Goal: Navigation & Orientation: Find specific page/section

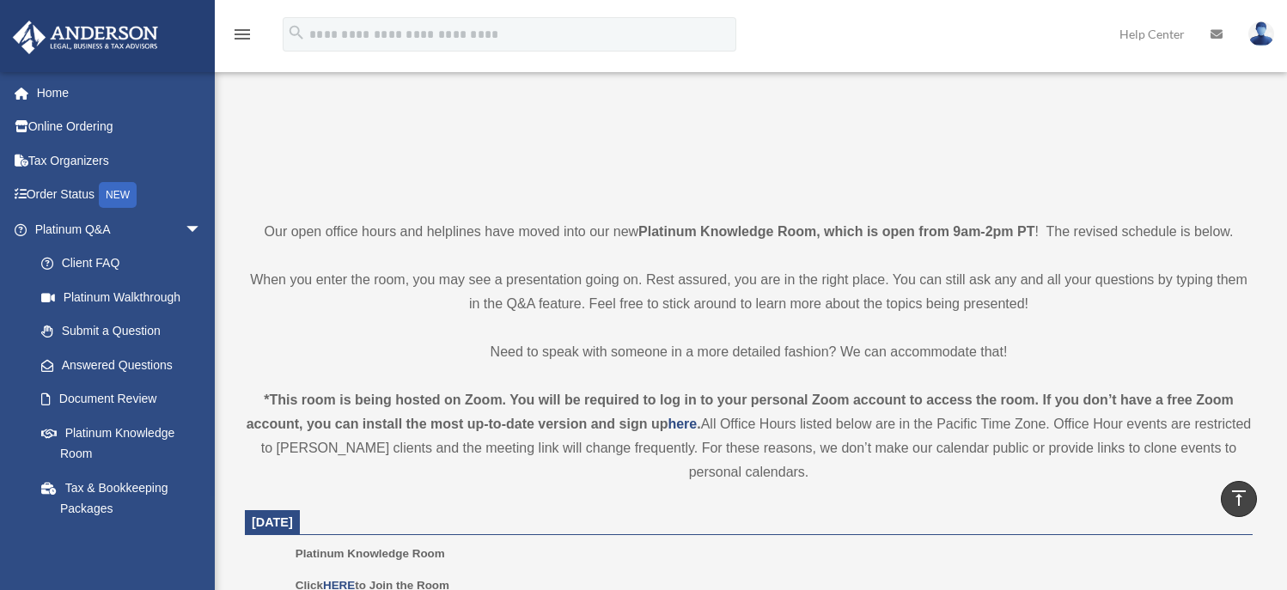
scroll to position [258, 0]
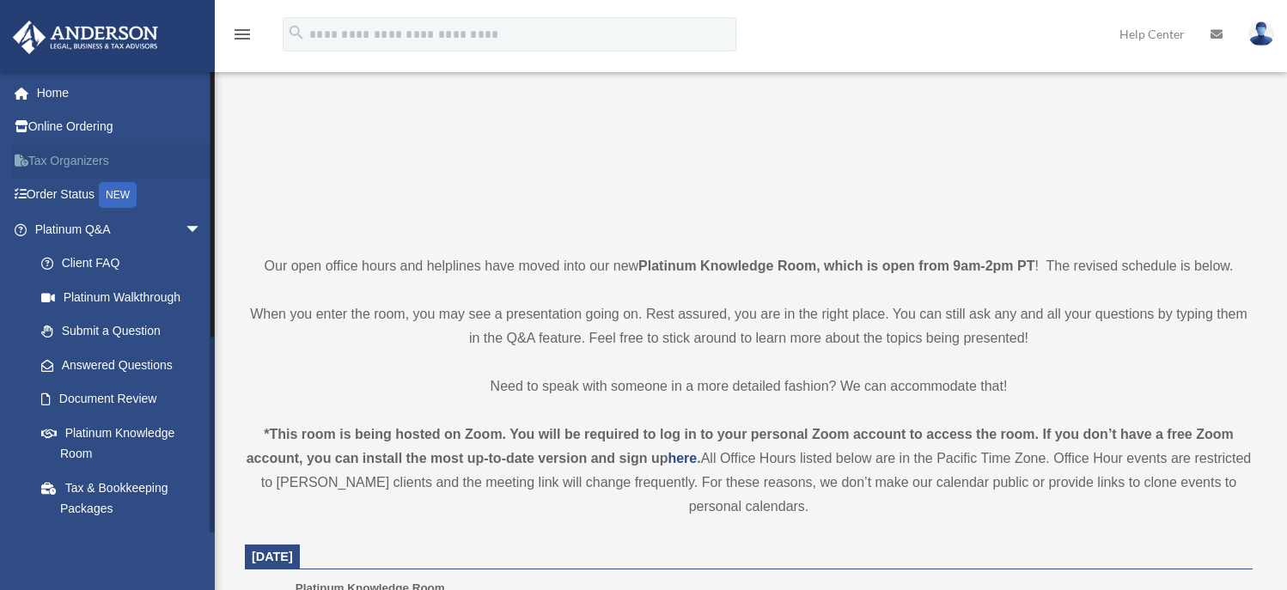
click at [66, 160] on link "Tax Organizers" at bounding box center [120, 161] width 216 height 34
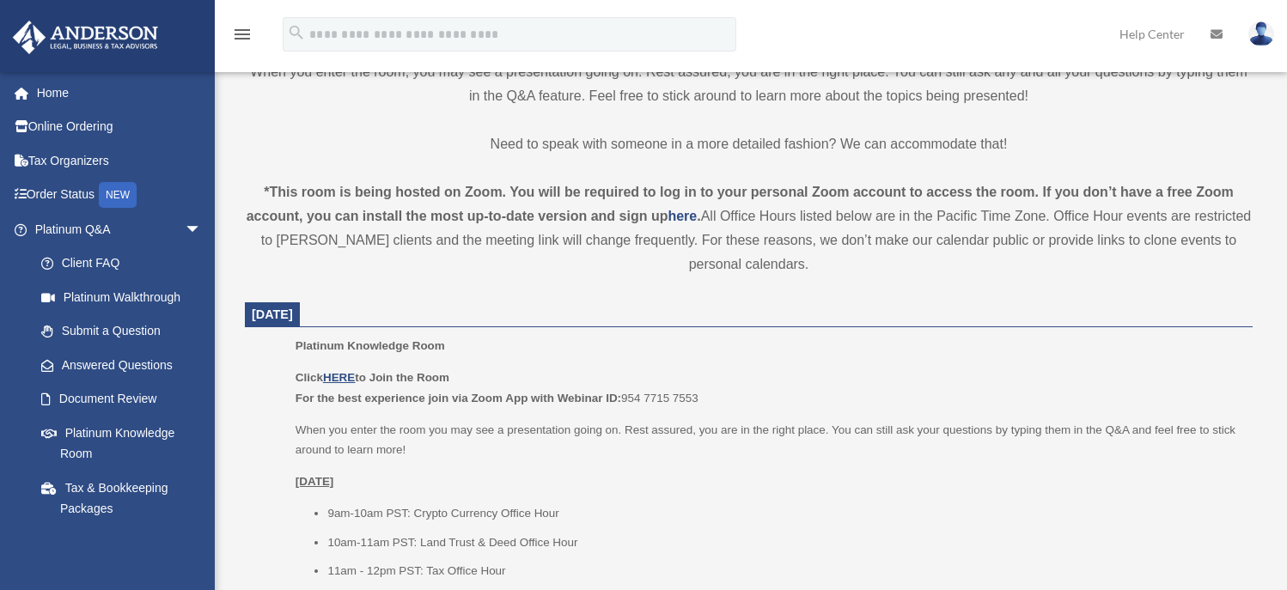
scroll to position [516, 0]
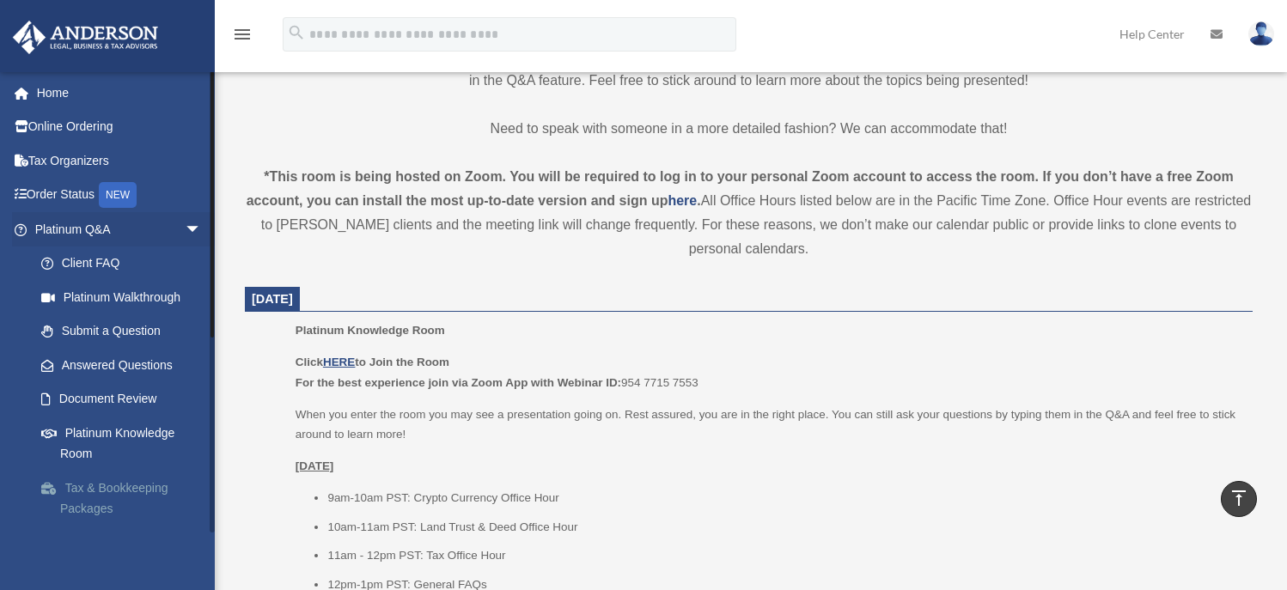
click at [115, 484] on link "Tax & Bookkeeping Packages" at bounding box center [126, 498] width 204 height 55
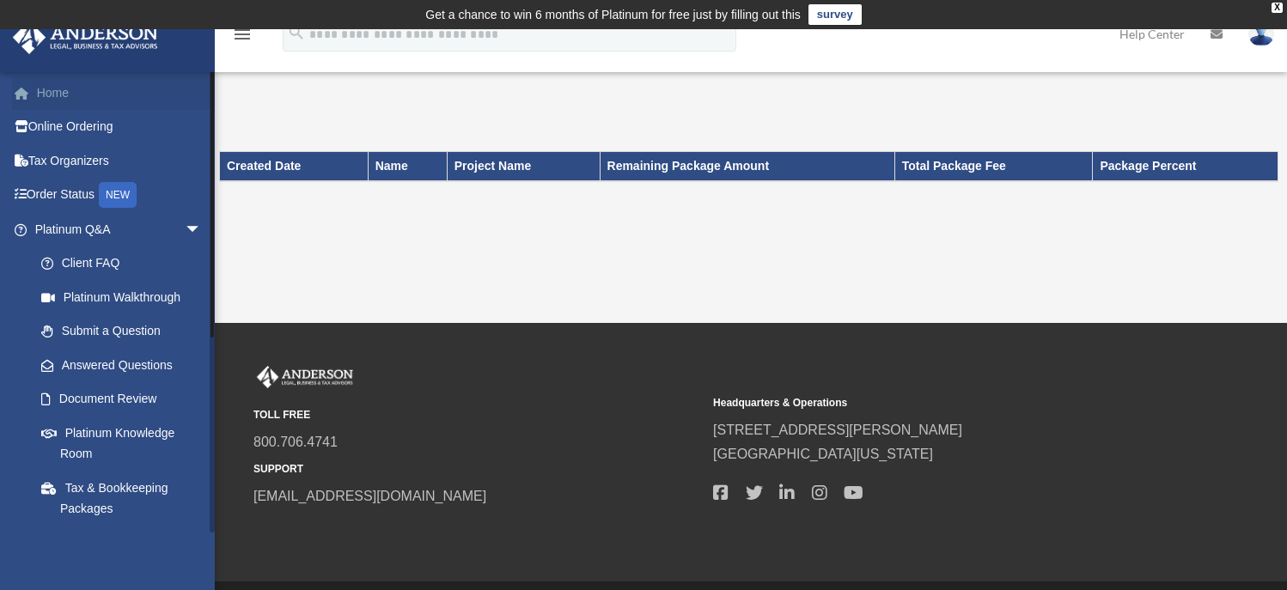
click at [70, 100] on link "Home" at bounding box center [120, 93] width 216 height 34
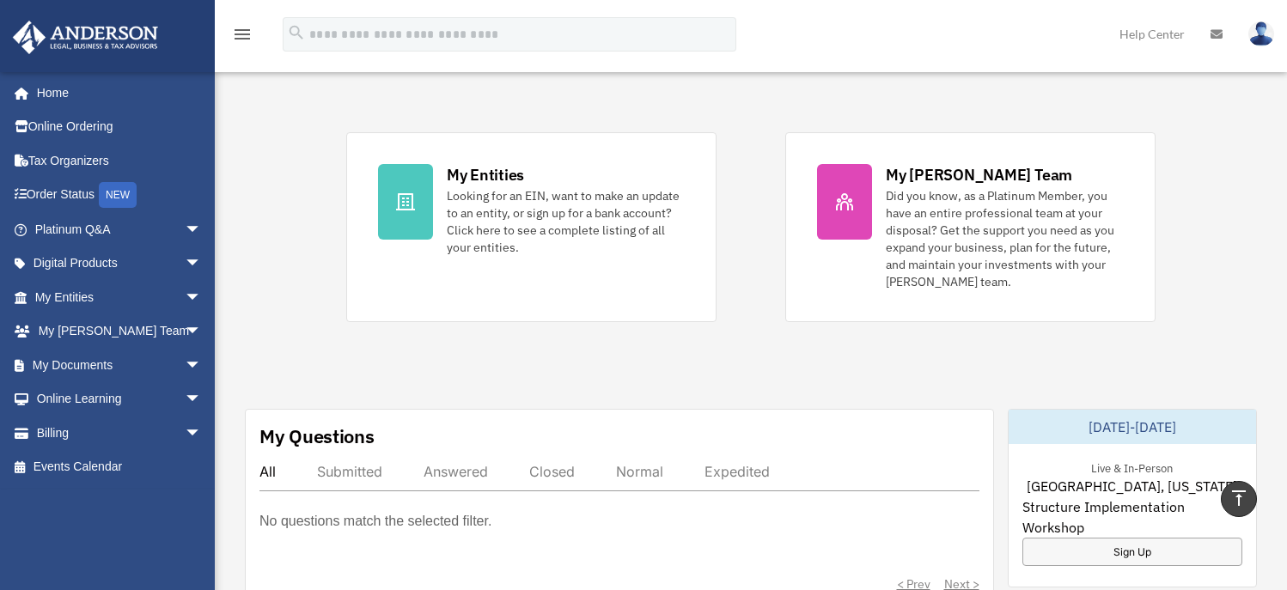
scroll to position [258, 0]
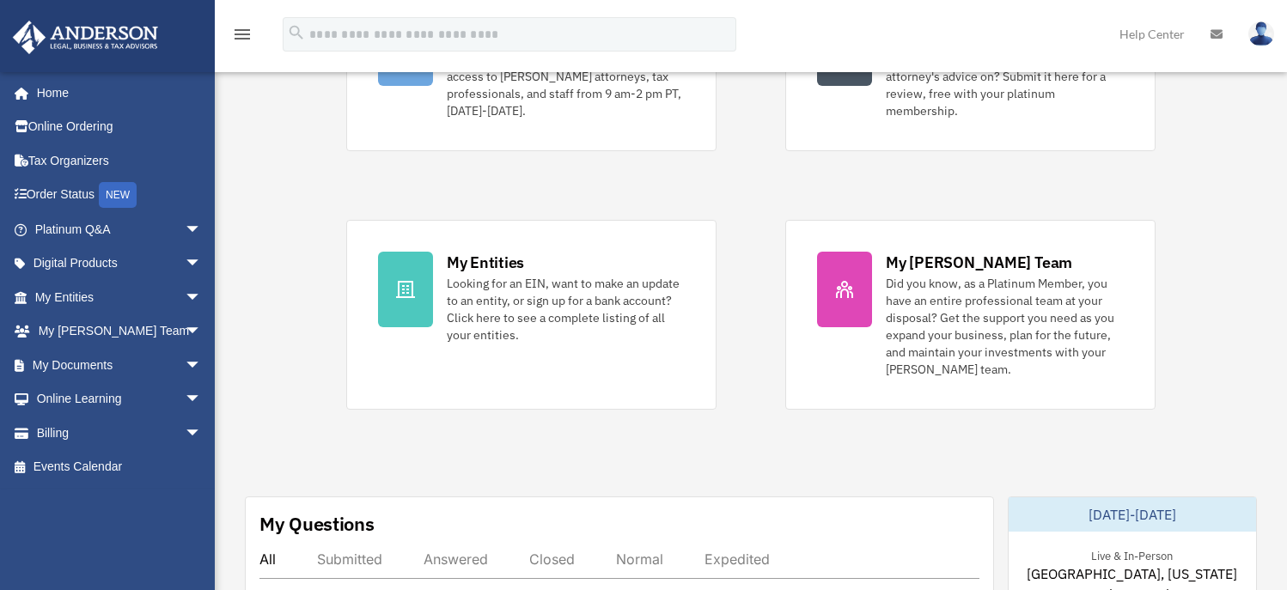
click at [1264, 34] on img at bounding box center [1262, 33] width 26 height 25
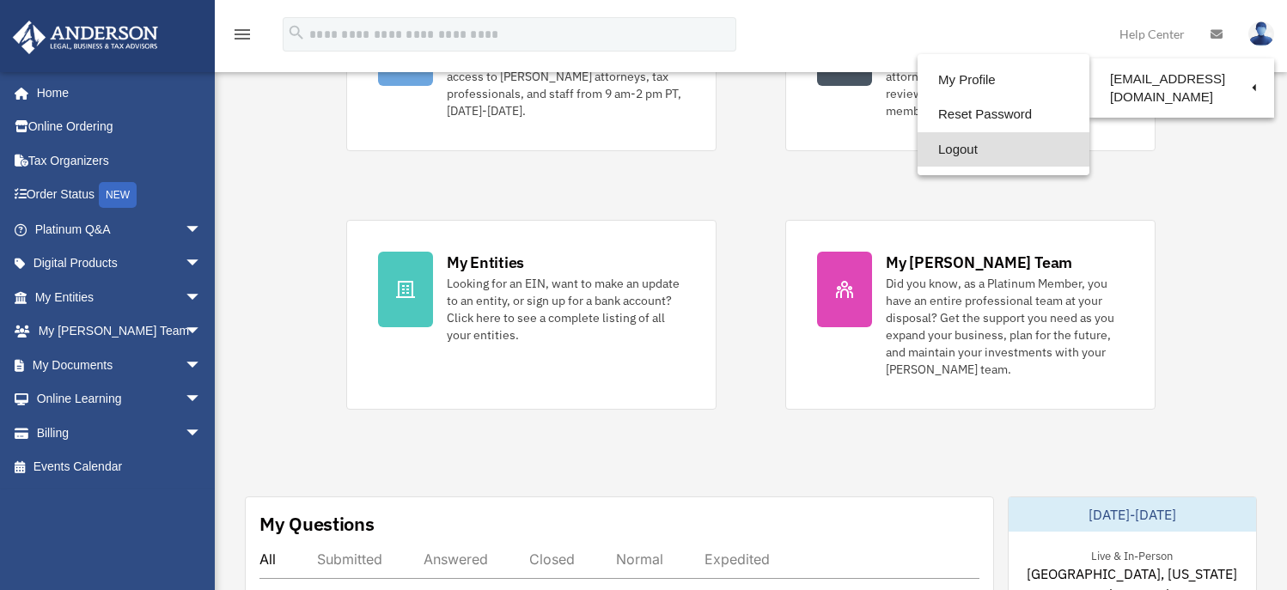
click at [958, 150] on link "Logout" at bounding box center [1004, 149] width 172 height 35
